Goal: Transaction & Acquisition: Purchase product/service

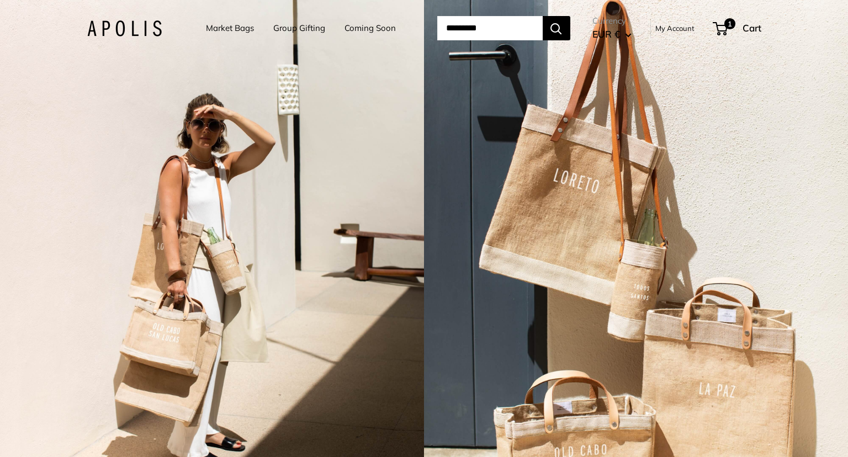
click at [206, 24] on link "Market Bags" at bounding box center [230, 27] width 48 height 15
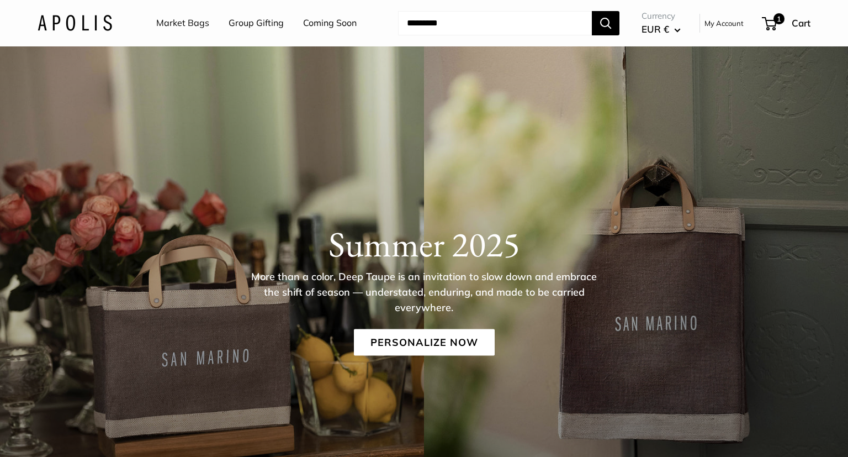
scroll to position [58, 0]
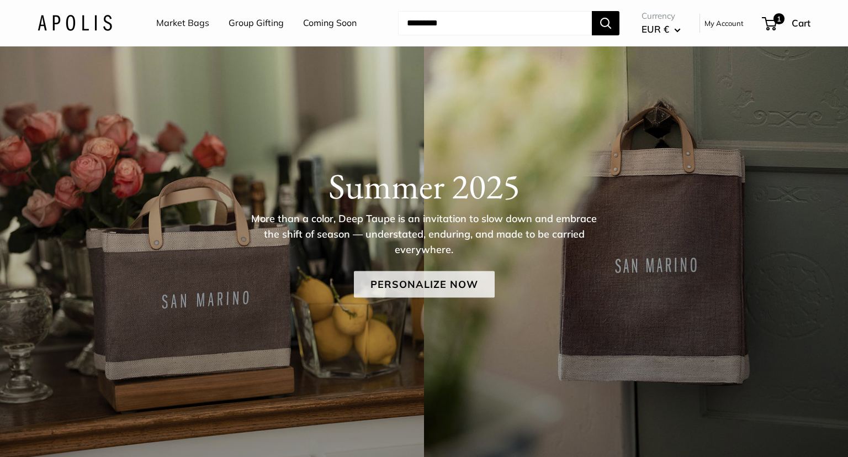
click at [392, 287] on link "Personalize Now" at bounding box center [424, 284] width 141 height 27
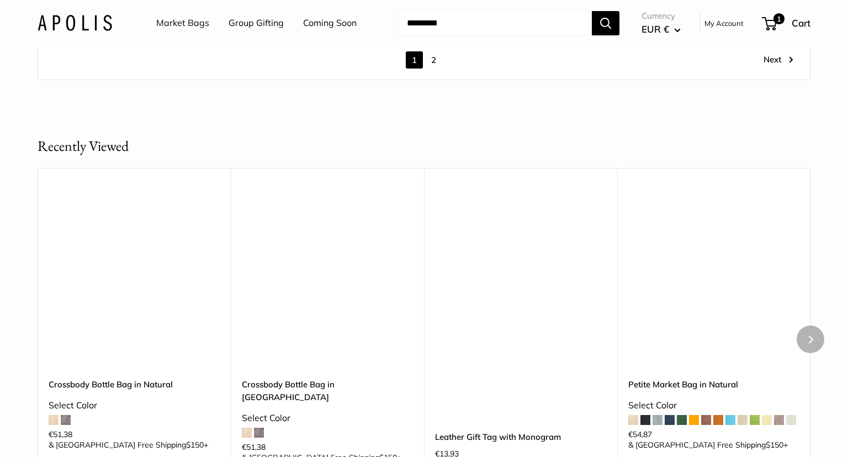
scroll to position [6588, 0]
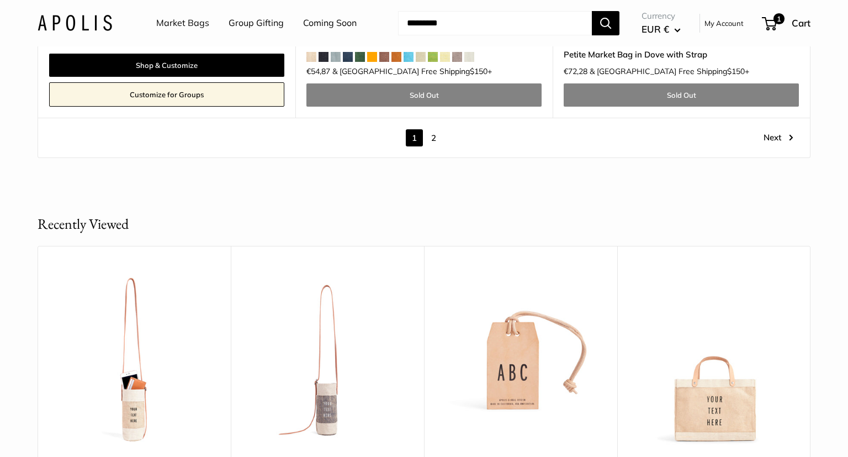
click at [437, 129] on link "2" at bounding box center [433, 137] width 17 height 17
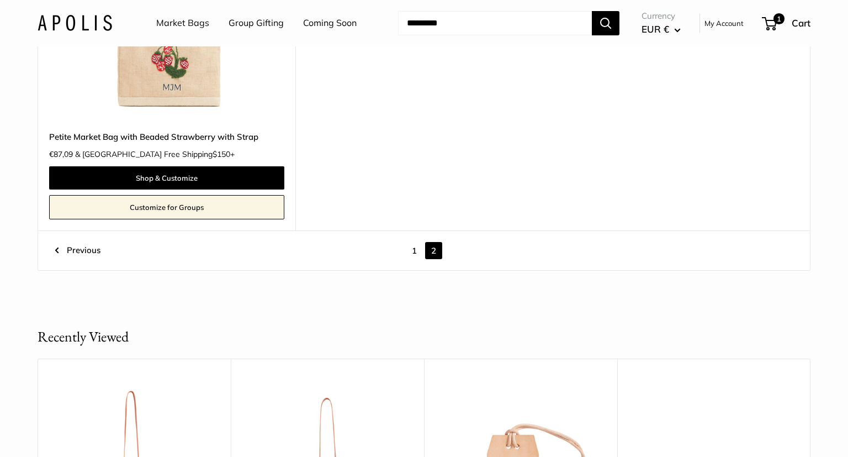
scroll to position [2346, 0]
